Goal: Transaction & Acquisition: Purchase product/service

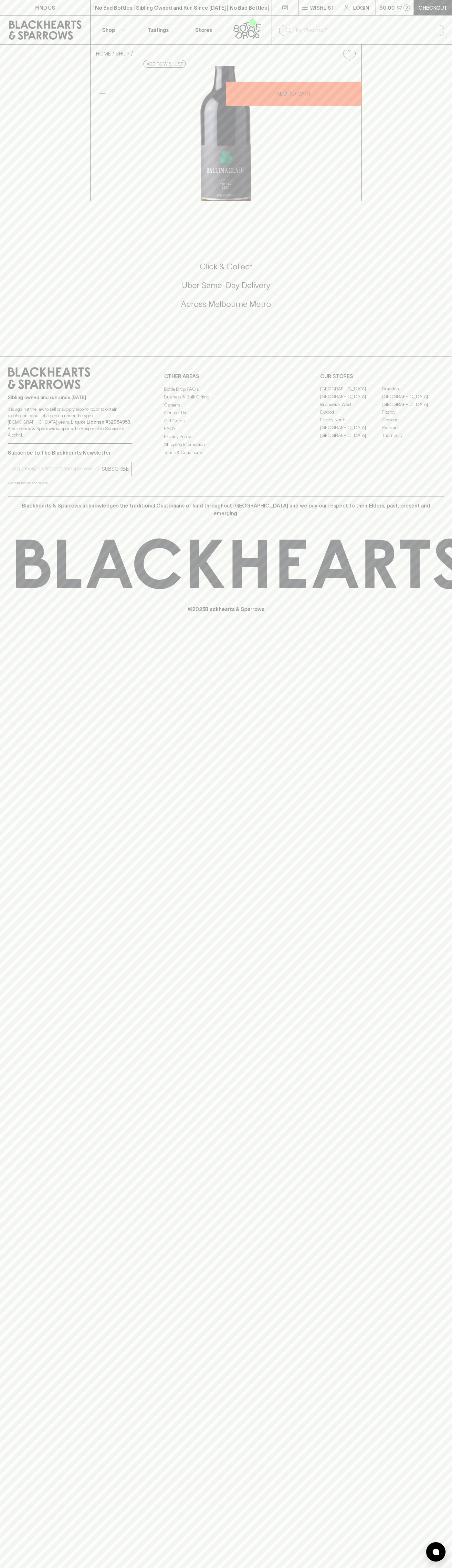
click at [233, 21] on icon at bounding box center [247, 28] width 37 height 21
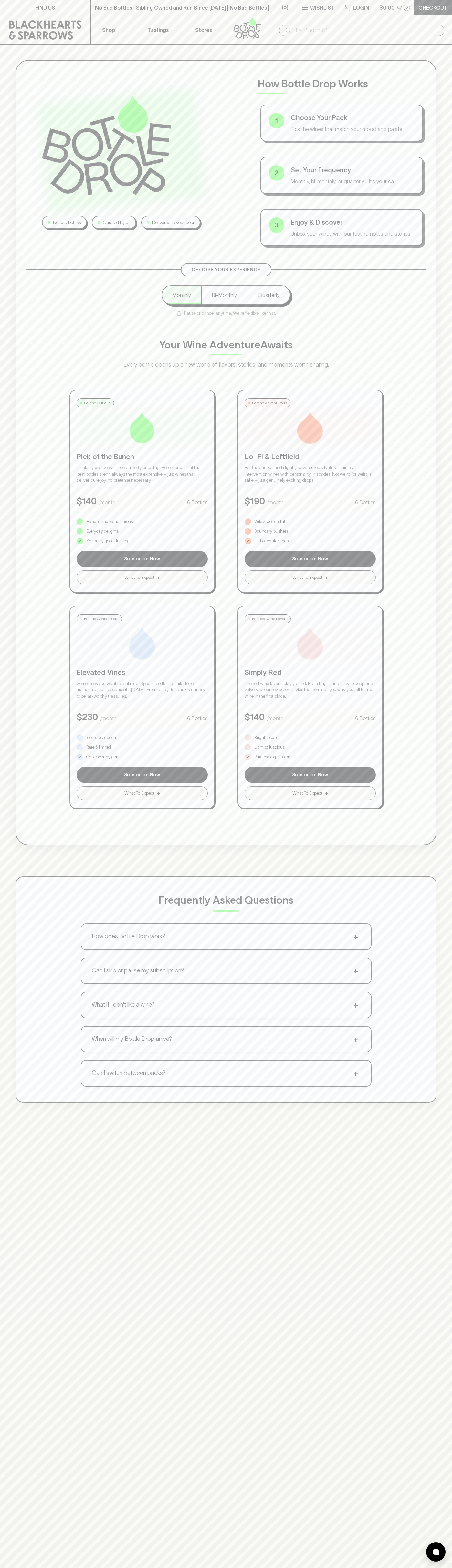
click at [351, 1567] on html "FIND US | No Bad Bottles | Sibling Owned and Run Since [DATE] | No Bad Bottles …" at bounding box center [226, 1013] width 452 height 2027
click at [15, 648] on div "No bad bottles Curated by us Delivered to your door How Bottle Drop Works 1 Cho…" at bounding box center [226, 581] width 452 height 1074
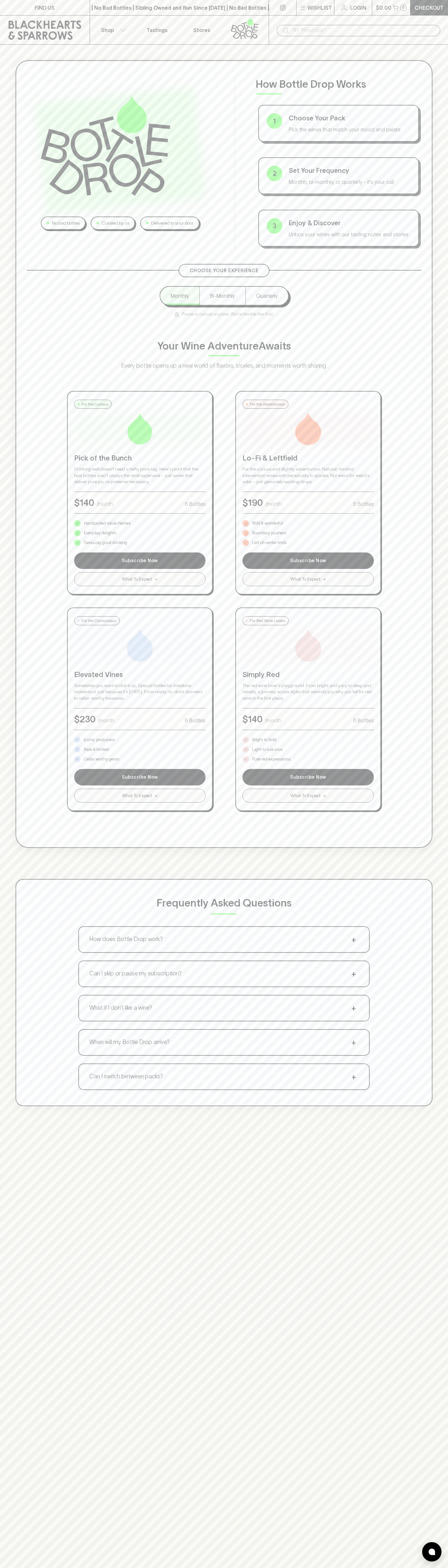
click at [264, 740] on p "Bright to bold" at bounding box center [264, 739] width 24 height 7
